Goal: Check status: Check status

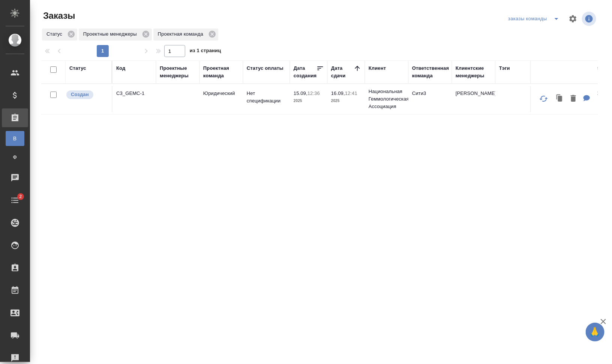
click at [559, 23] on button "split button" at bounding box center [556, 19] width 15 height 12
click at [552, 33] on li "мои заказы" at bounding box center [536, 34] width 58 height 12
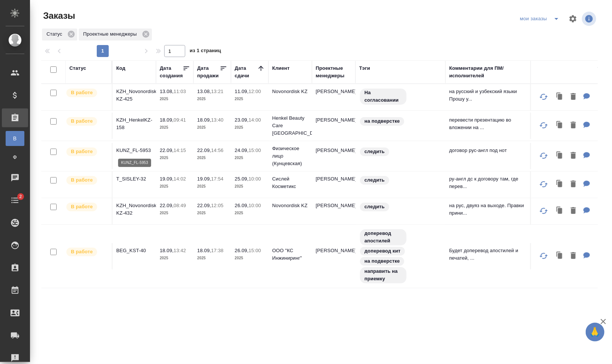
click at [137, 147] on p "KUNZ_FL-5953" at bounding box center [134, 151] width 36 height 8
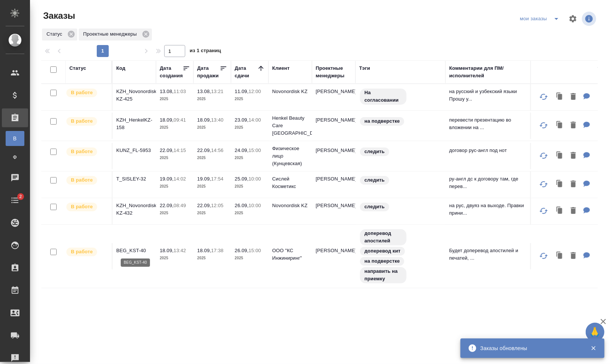
click at [135, 247] on p "BEG_KST-40" at bounding box center [134, 251] width 36 height 8
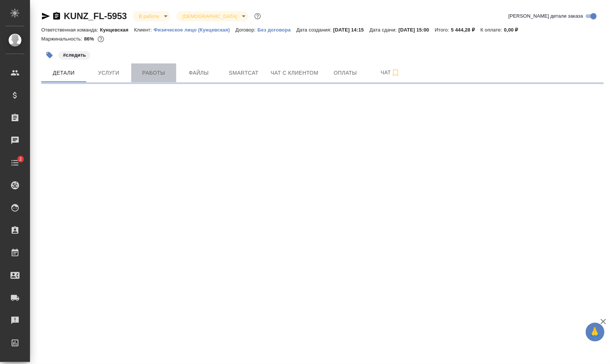
click at [144, 74] on span "Работы" at bounding box center [154, 72] width 36 height 9
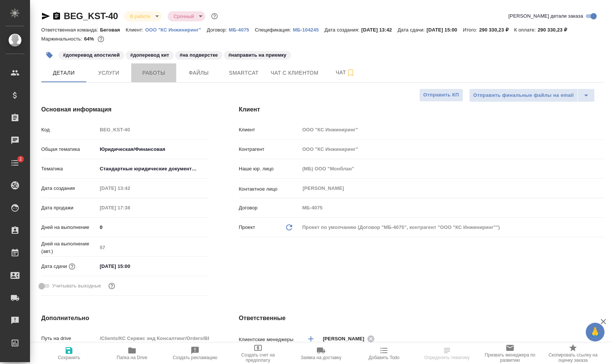
select select "RU"
click at [153, 73] on span "Работы" at bounding box center [154, 72] width 36 height 9
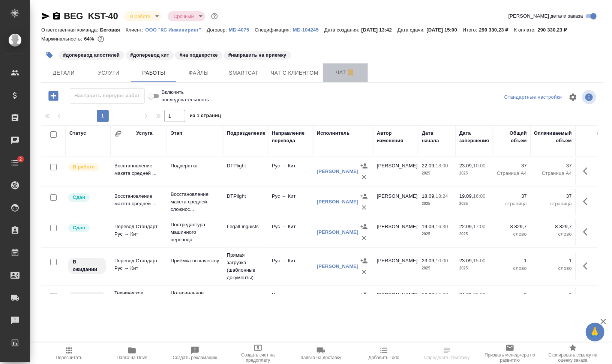
click at [335, 66] on button "Чат" at bounding box center [345, 72] width 45 height 19
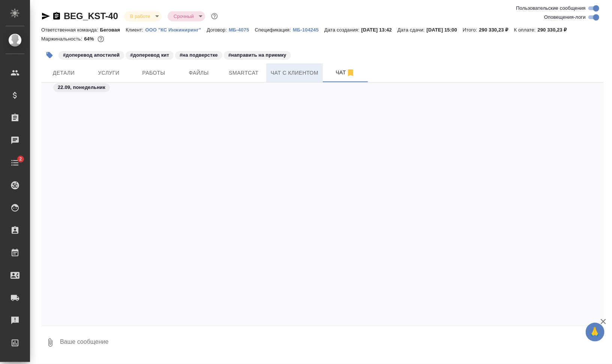
scroll to position [3319, 0]
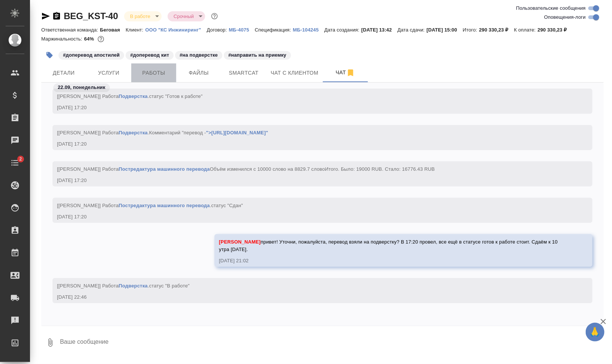
click at [153, 68] on button "Работы" at bounding box center [153, 72] width 45 height 19
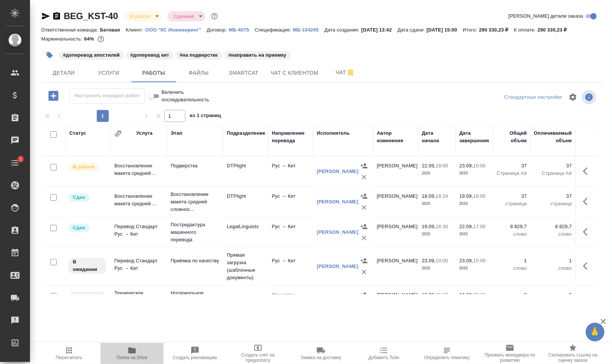
click at [134, 358] on span "Папка на Drive" at bounding box center [132, 357] width 31 height 5
